Goal: Information Seeking & Learning: Find specific page/section

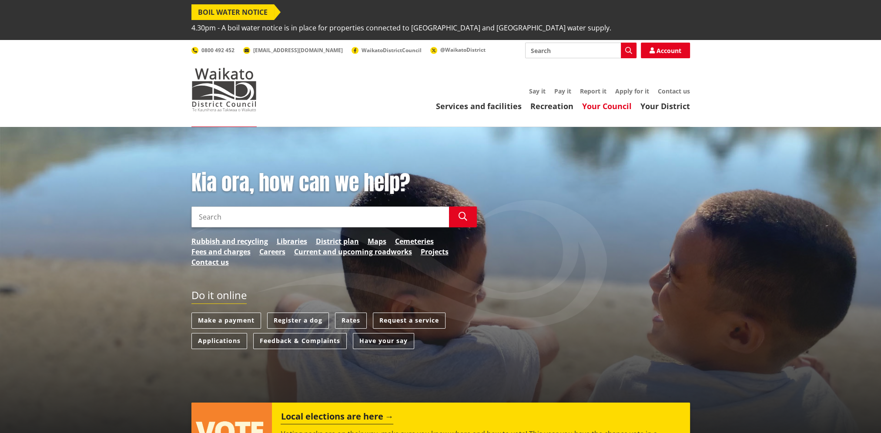
click at [621, 101] on link "Your Council" at bounding box center [607, 106] width 50 height 10
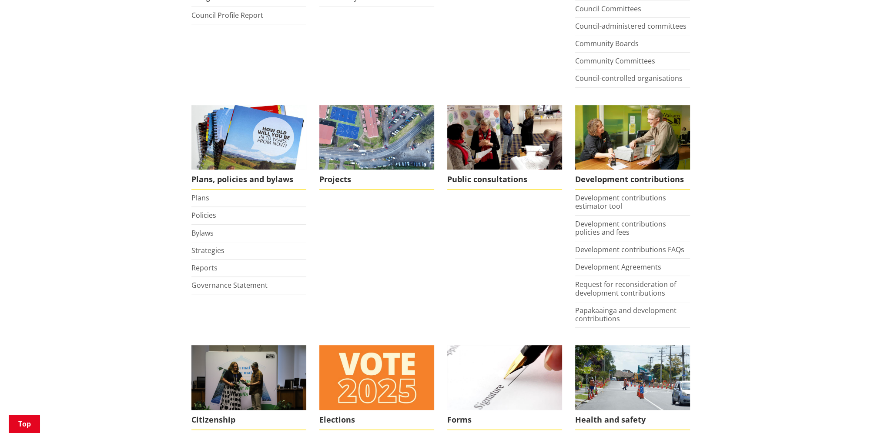
scroll to position [348, 0]
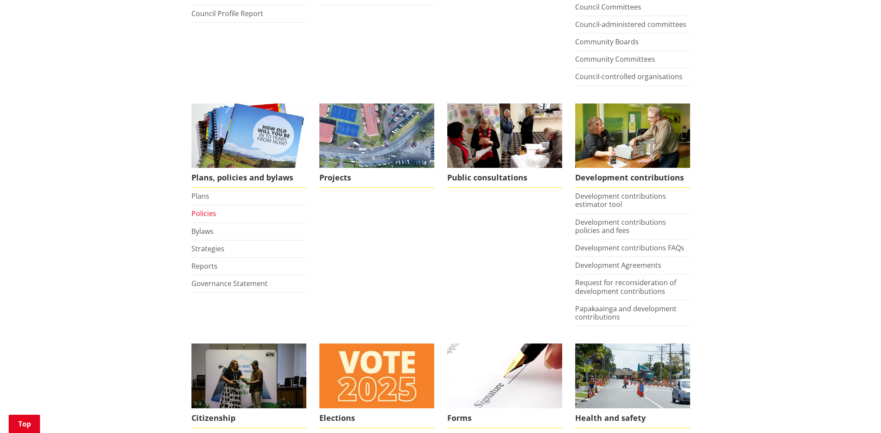
click at [207, 209] on link "Policies" at bounding box center [203, 214] width 25 height 10
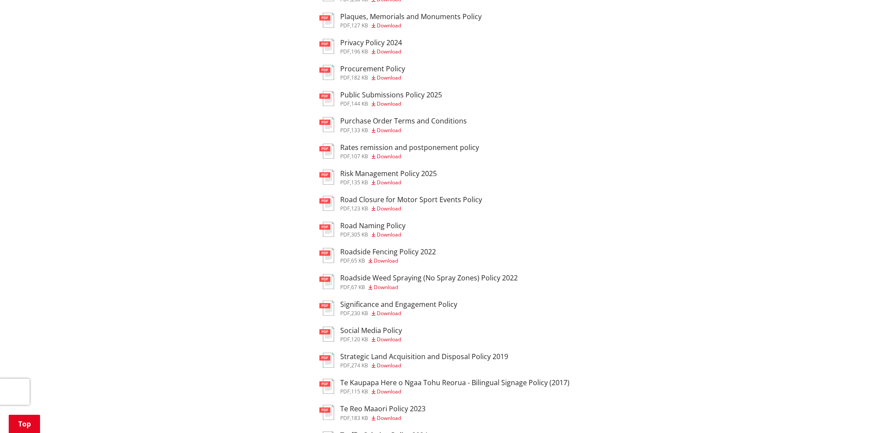
scroll to position [783, 0]
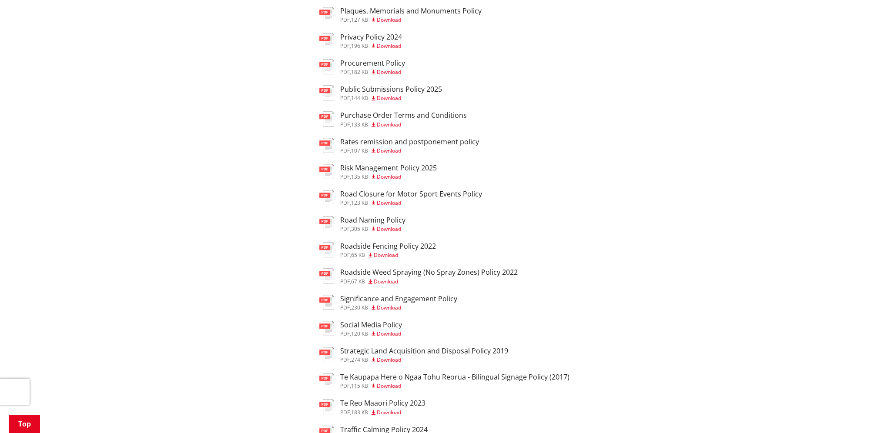
click at [418, 303] on h3 "Significance and Engagement Policy" at bounding box center [398, 299] width 117 height 8
